Goal: Task Accomplishment & Management: Complete application form

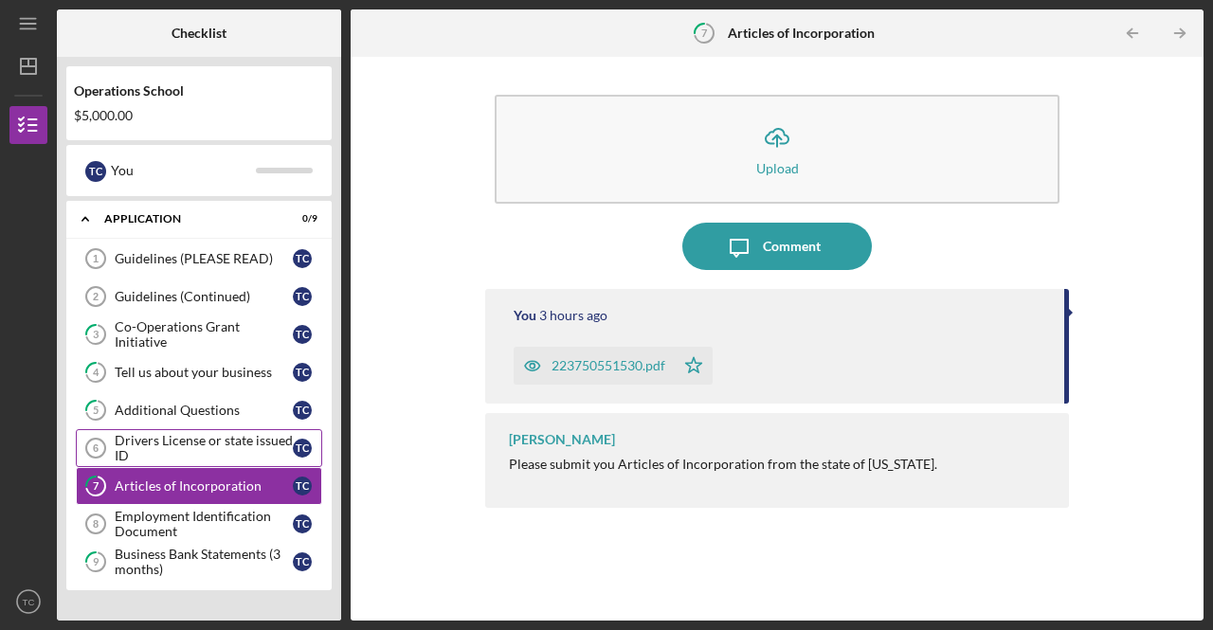
click at [185, 435] on div "Drivers License or state issued ID" at bounding box center [204, 448] width 178 height 30
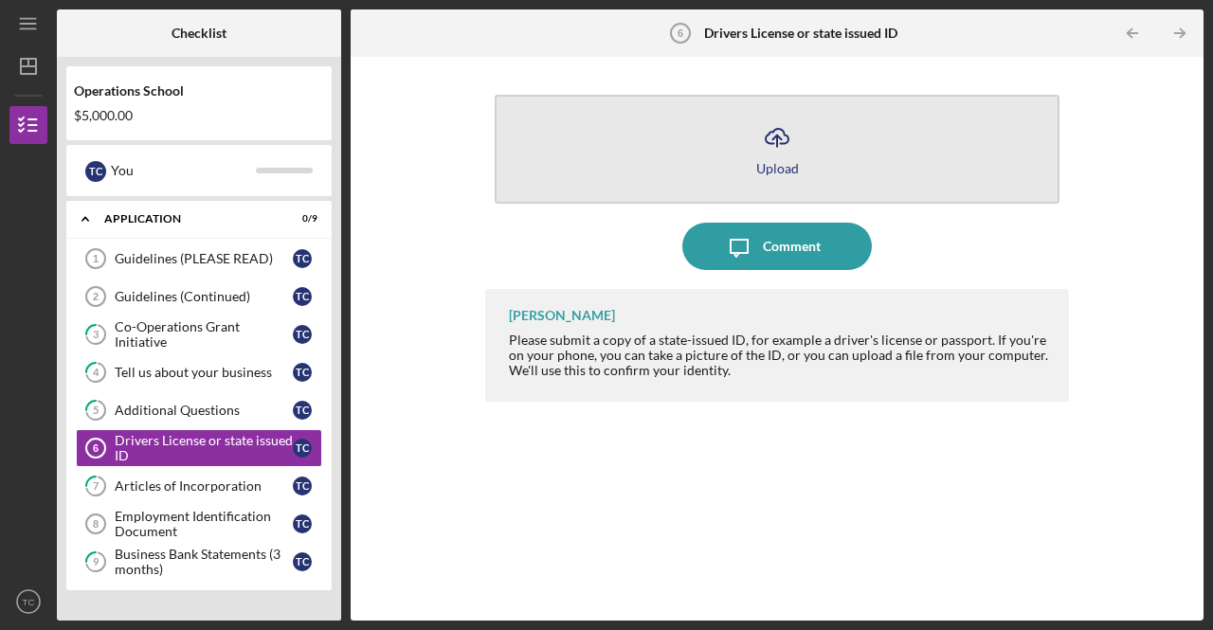
click at [773, 154] on icon "Icon/Upload" at bounding box center [776, 137] width 47 height 47
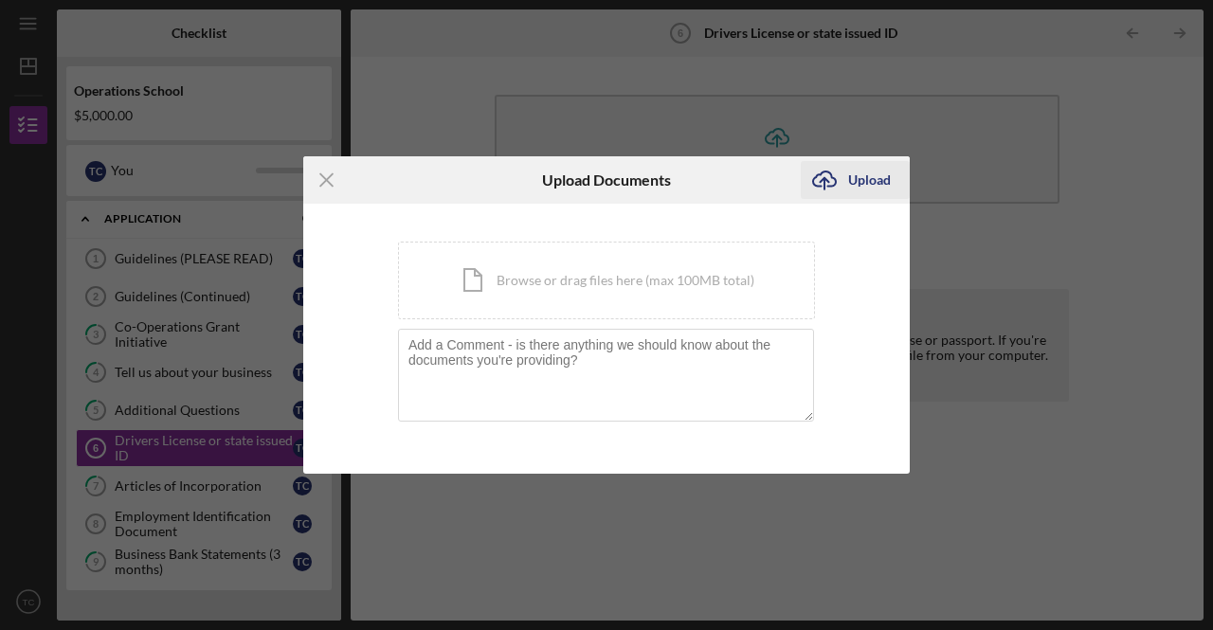
click at [871, 177] on div "Upload" at bounding box center [869, 180] width 43 height 38
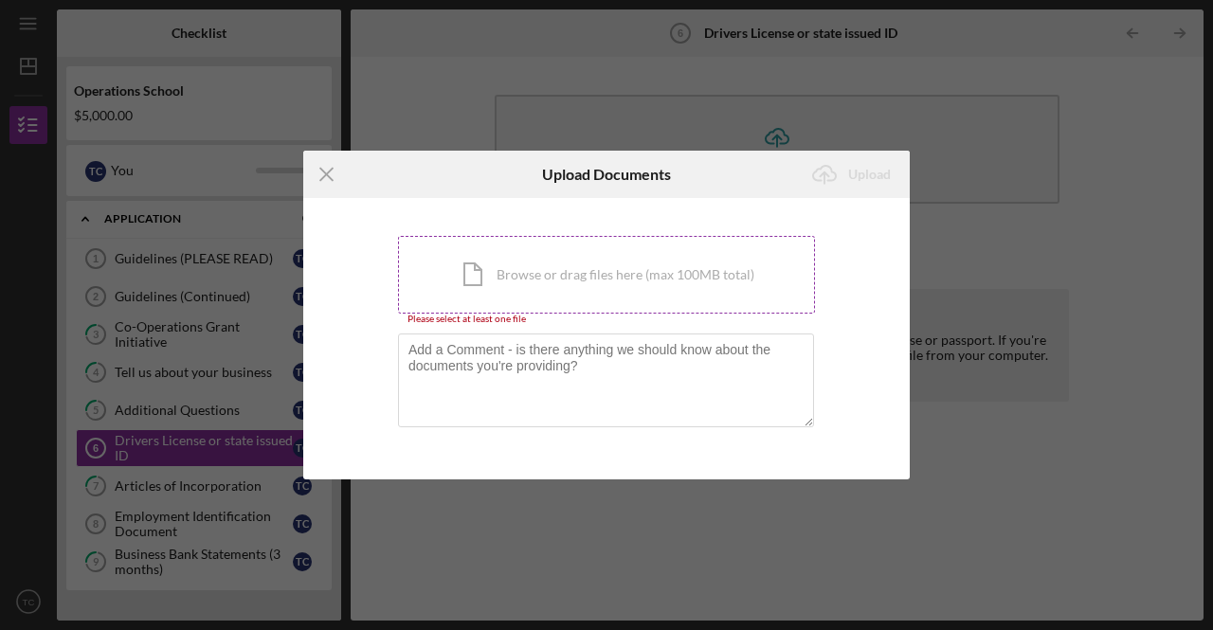
click at [615, 283] on div "Icon/Document Browse or drag files here (max 100MB total) Tap to choose files o…" at bounding box center [606, 275] width 417 height 78
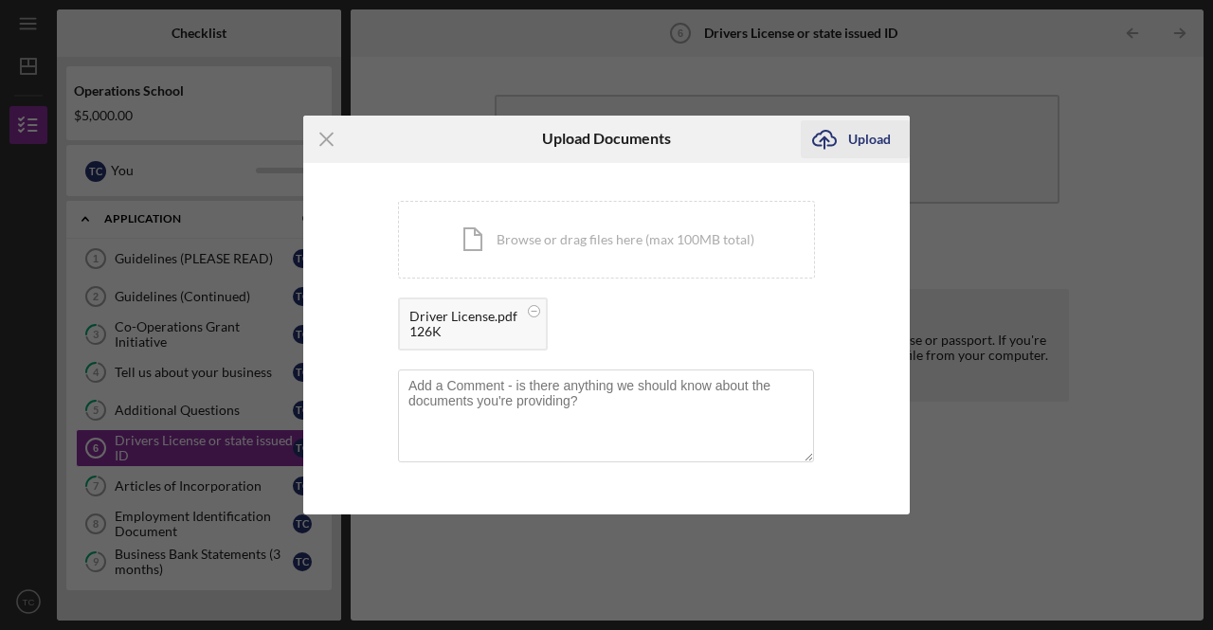
click at [881, 137] on div "Upload" at bounding box center [869, 139] width 43 height 38
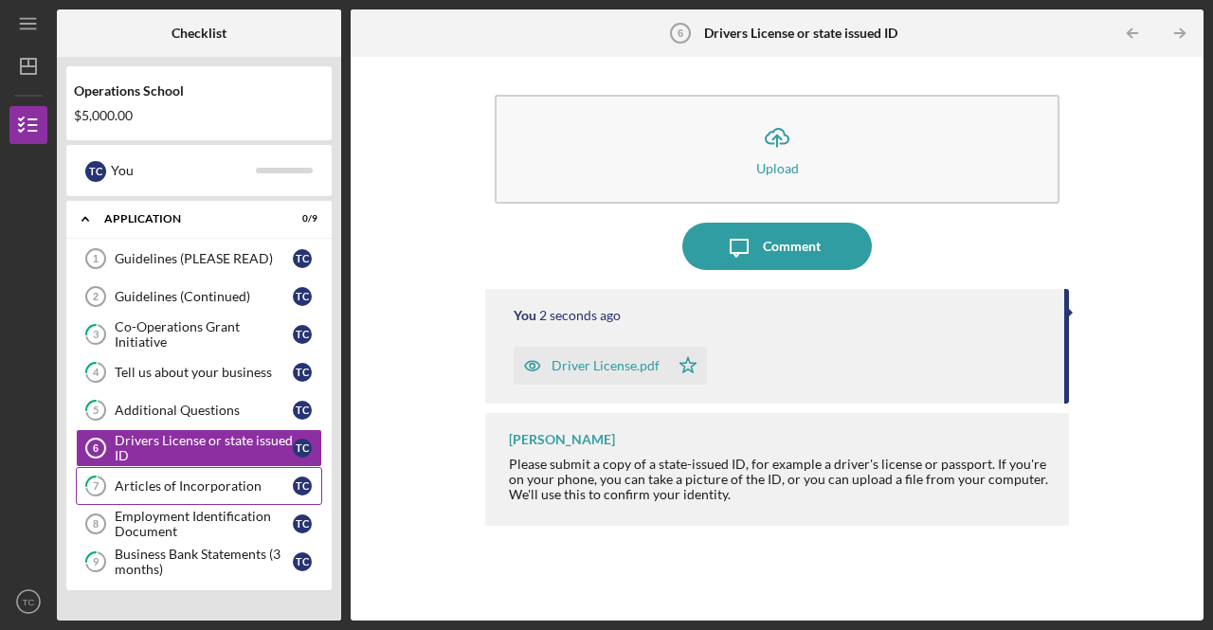
click at [223, 480] on div "Articles of Incorporation" at bounding box center [204, 485] width 178 height 15
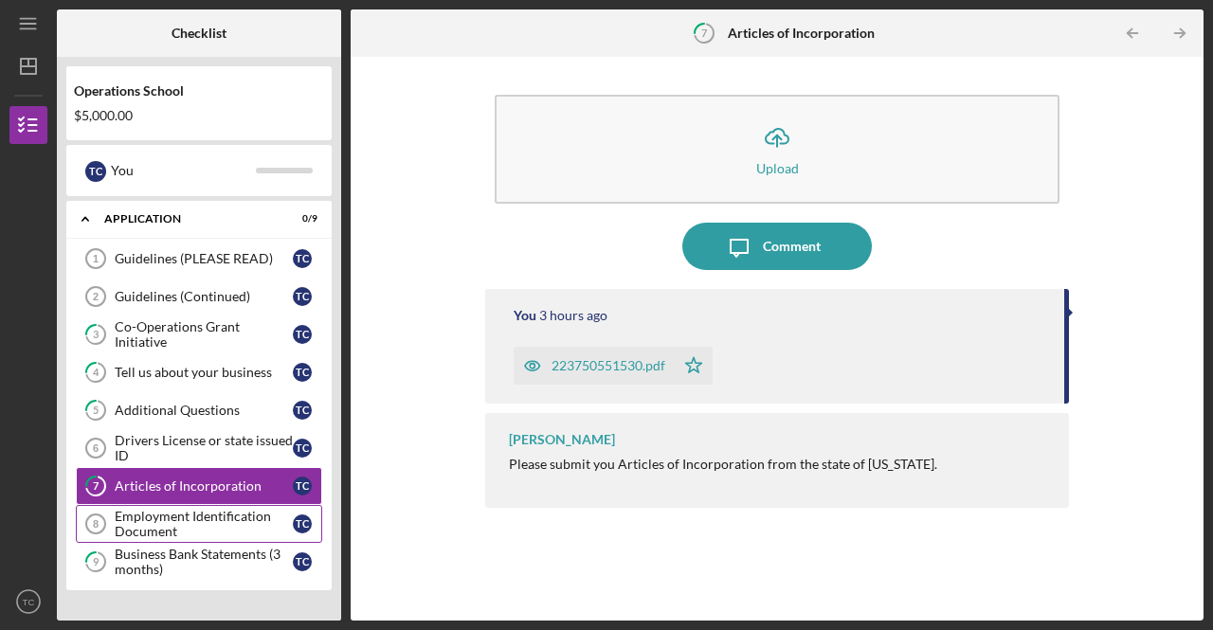
click at [203, 512] on div "Employment Identification Document" at bounding box center [204, 524] width 178 height 30
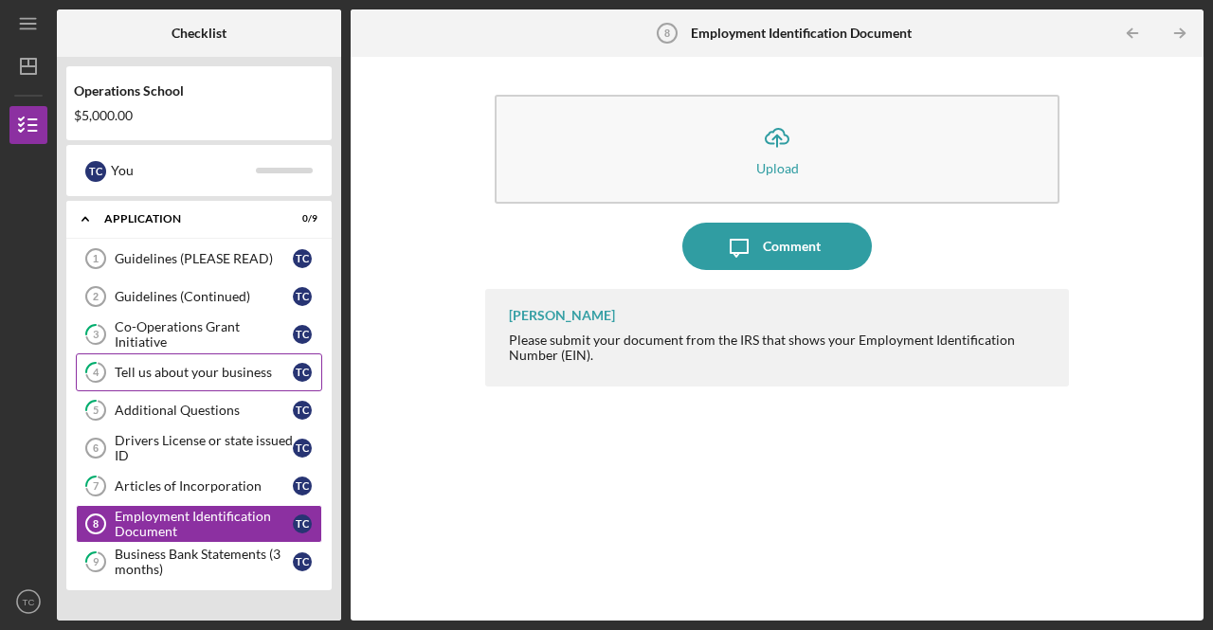
click at [254, 365] on div "Tell us about your business" at bounding box center [204, 372] width 178 height 15
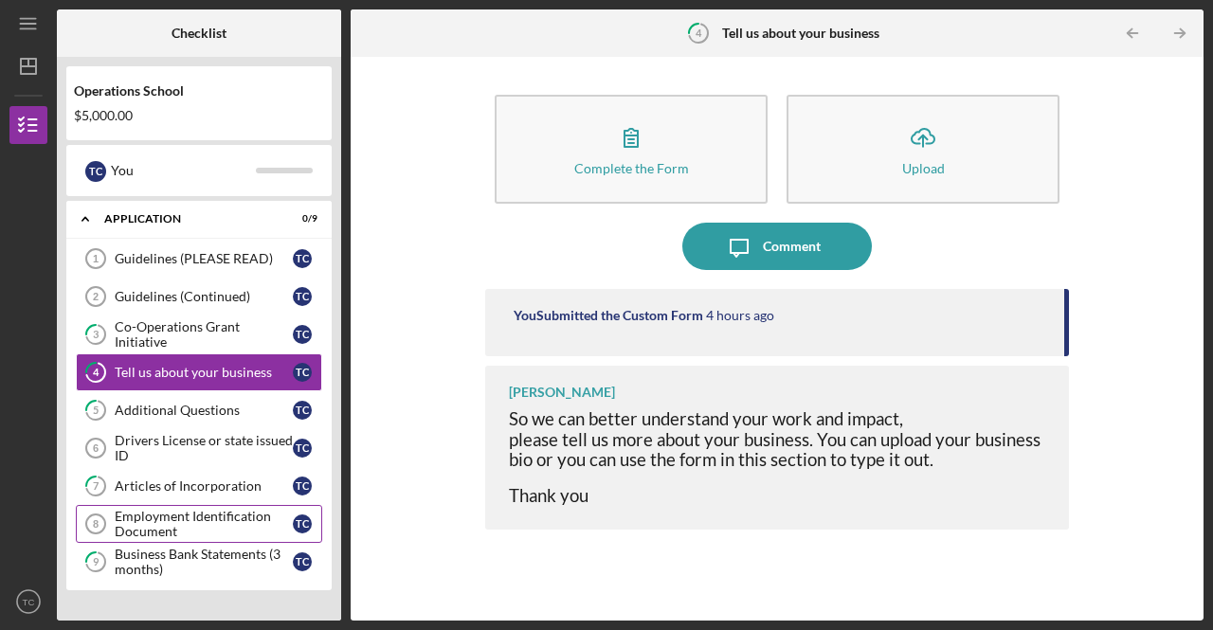
click at [167, 514] on div "Employment Identification Document" at bounding box center [204, 524] width 178 height 30
